Goal: Navigation & Orientation: Find specific page/section

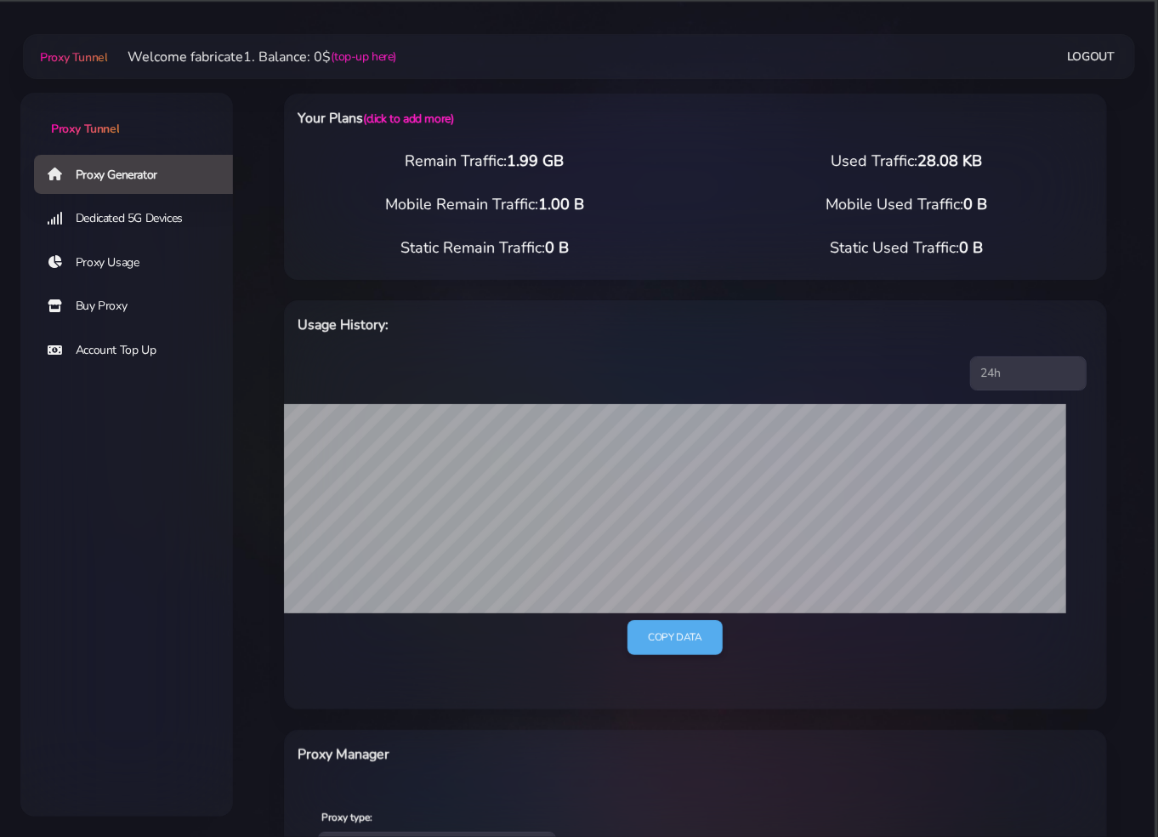
click at [122, 263] on link "Proxy Usage" at bounding box center [140, 262] width 213 height 39
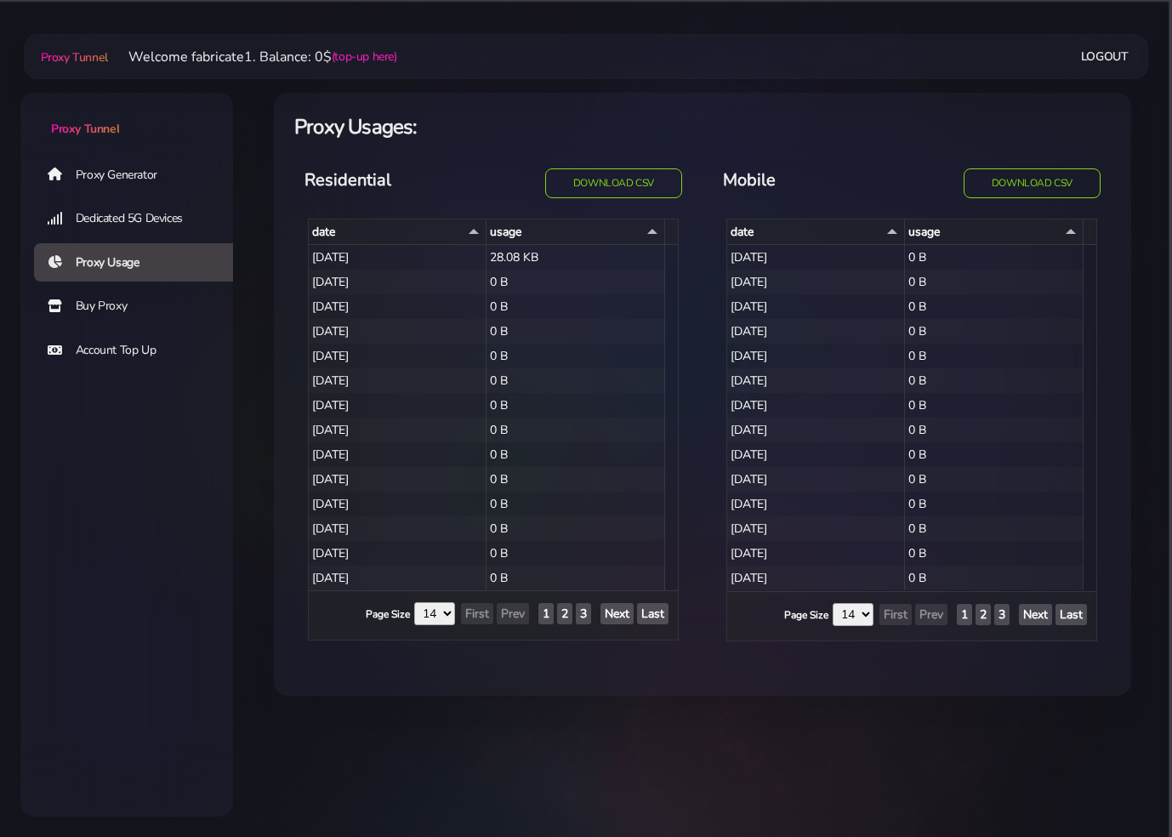
select select "14"
click at [129, 177] on link "Proxy Generator" at bounding box center [140, 174] width 213 height 39
